Goal: Task Accomplishment & Management: Manage account settings

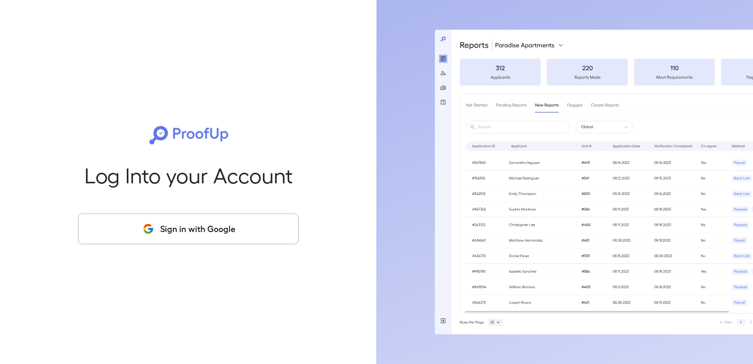
click at [234, 232] on button "Sign in with Google" at bounding box center [188, 229] width 220 height 31
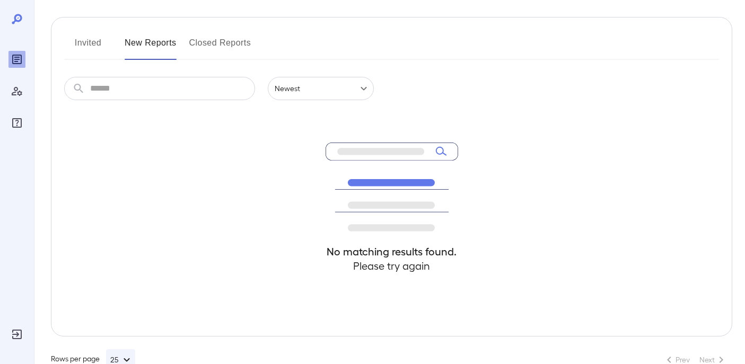
scroll to position [131, 0]
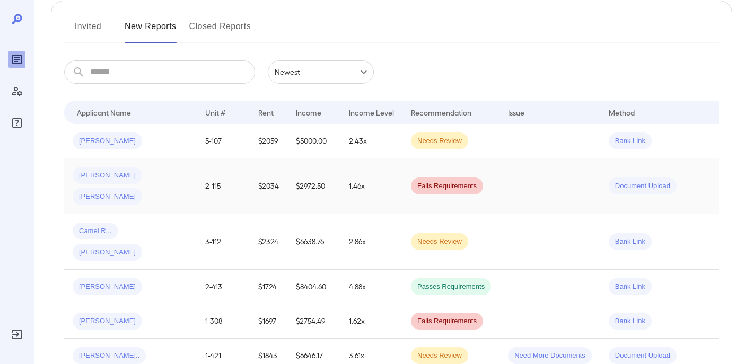
click at [142, 192] on span "Rossany R..." at bounding box center [107, 197] width 69 height 10
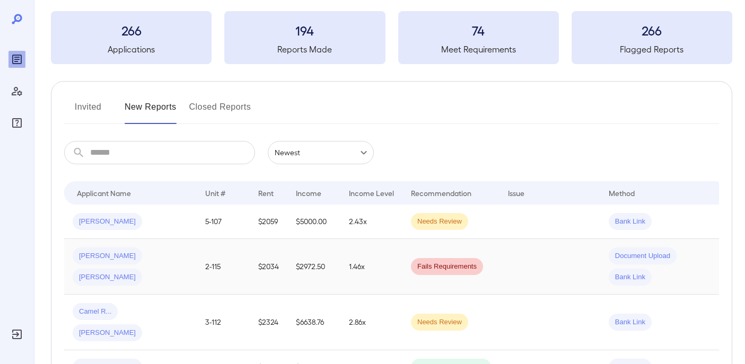
scroll to position [51, 0]
click at [142, 272] on span "Rossany R..." at bounding box center [107, 277] width 69 height 10
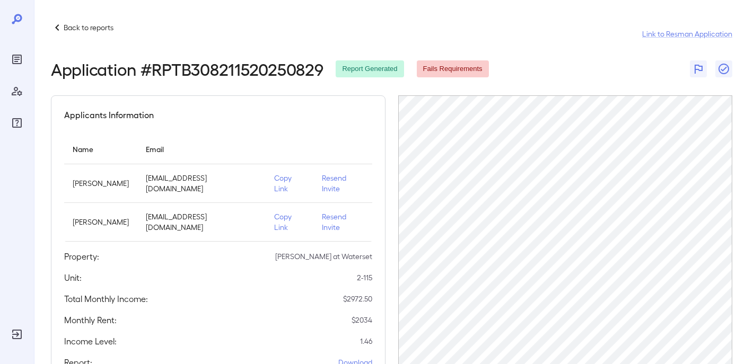
click at [330, 211] on p "Resend Invite" at bounding box center [342, 221] width 41 height 21
